Goal: Task Accomplishment & Management: Use online tool/utility

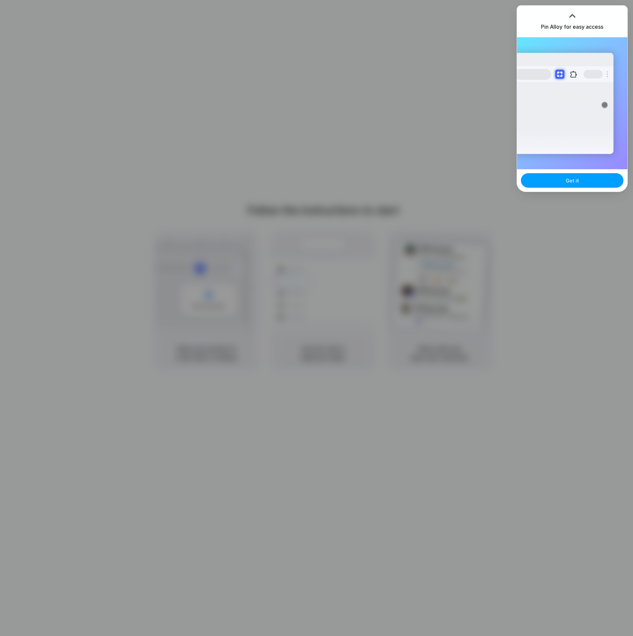
drag, startPoint x: 579, startPoint y: 180, endPoint x: 583, endPoint y: 180, distance: 3.6
click at [579, 180] on button "Got it" at bounding box center [572, 180] width 103 height 15
